Goal: Information Seeking & Learning: Learn about a topic

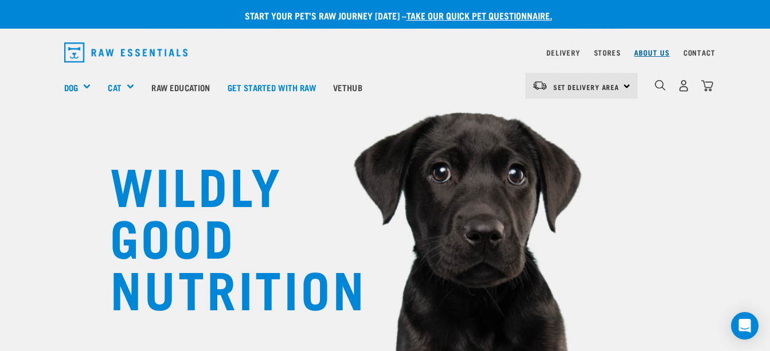
click at [662, 51] on link "About Us" at bounding box center [651, 52] width 35 height 4
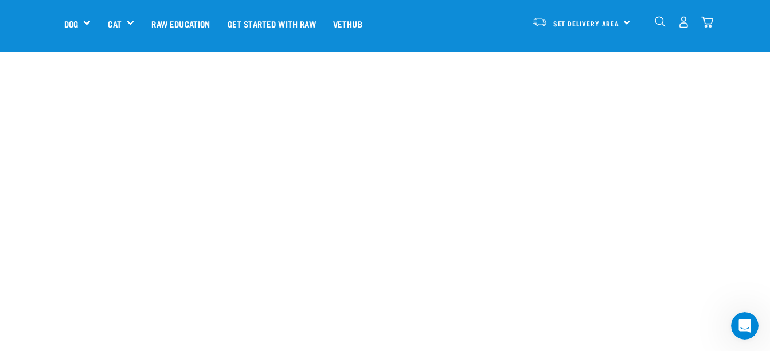
scroll to position [1185, 0]
